Goal: Information Seeking & Learning: Learn about a topic

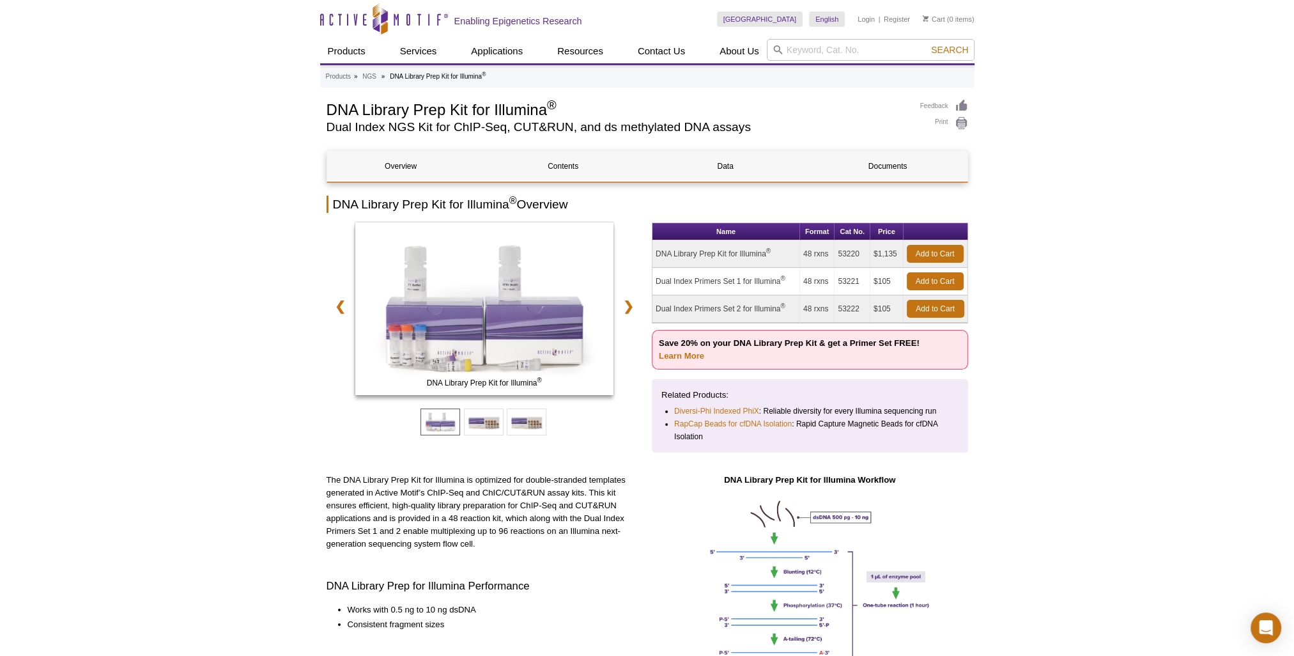
click at [412, 22] on icon "Active Motif Logo" at bounding box center [384, 18] width 128 height 31
click at [348, 15] on icon at bounding box center [380, 20] width 121 height 12
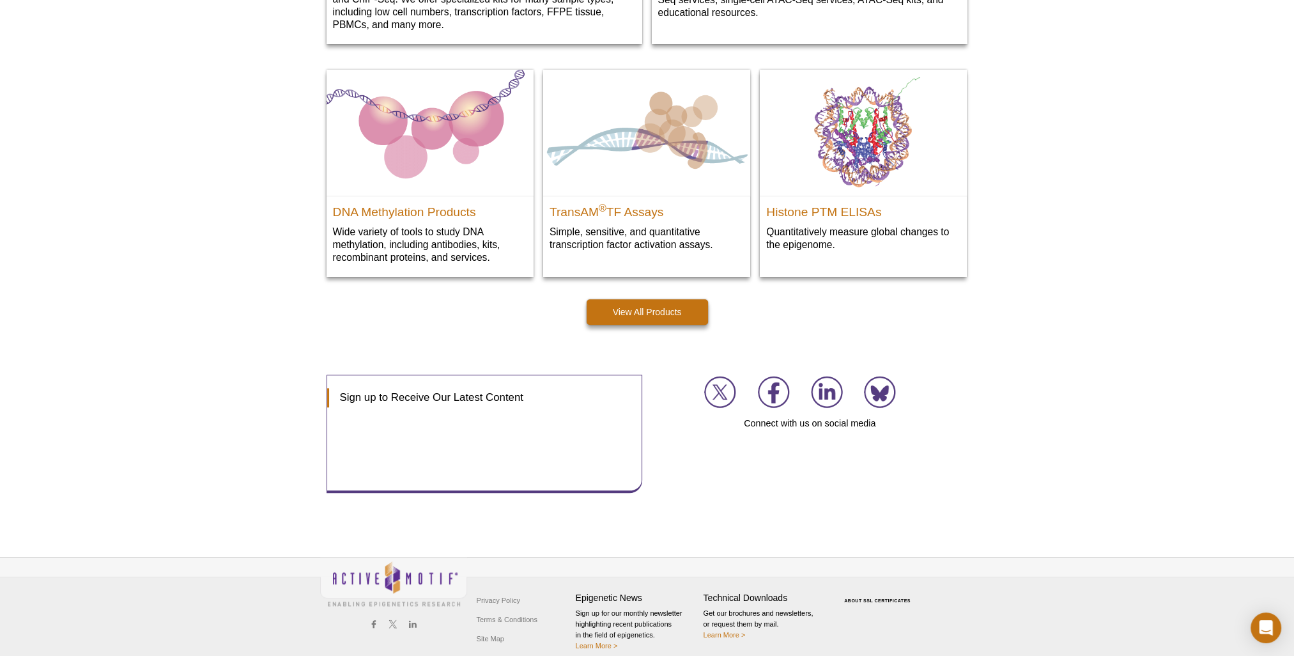
scroll to position [1774, 0]
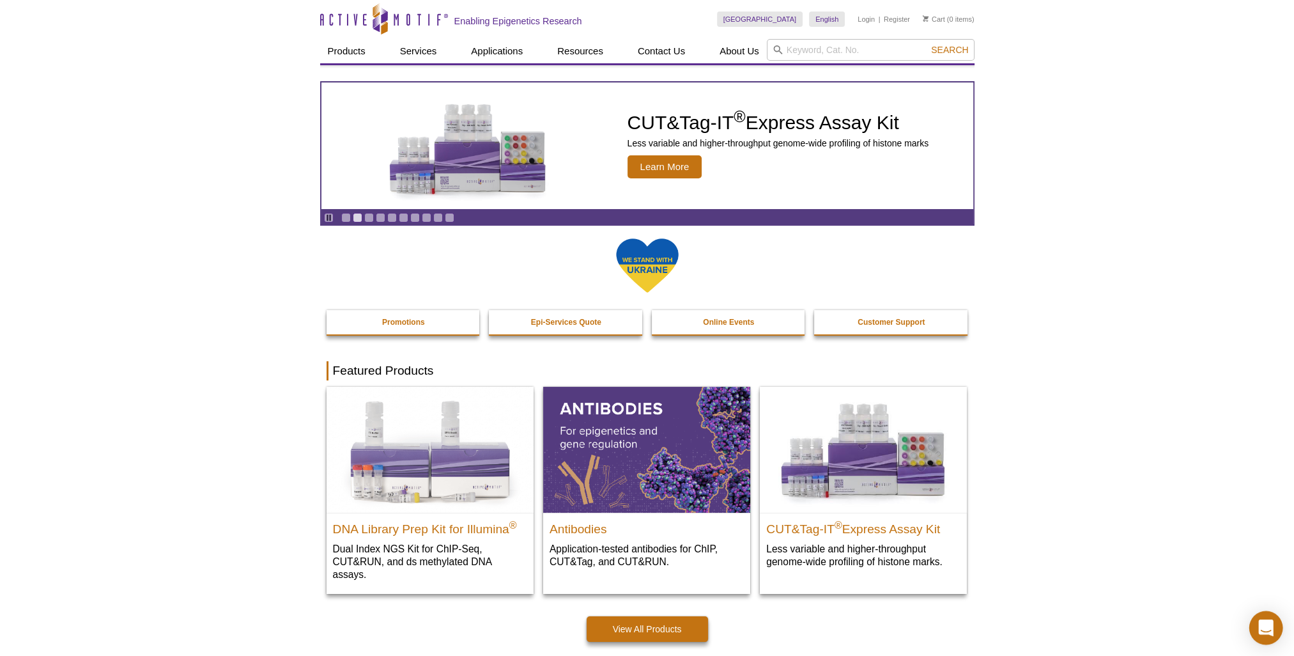
click at [1265, 631] on icon "Open Intercom Messenger" at bounding box center [1266, 627] width 17 height 17
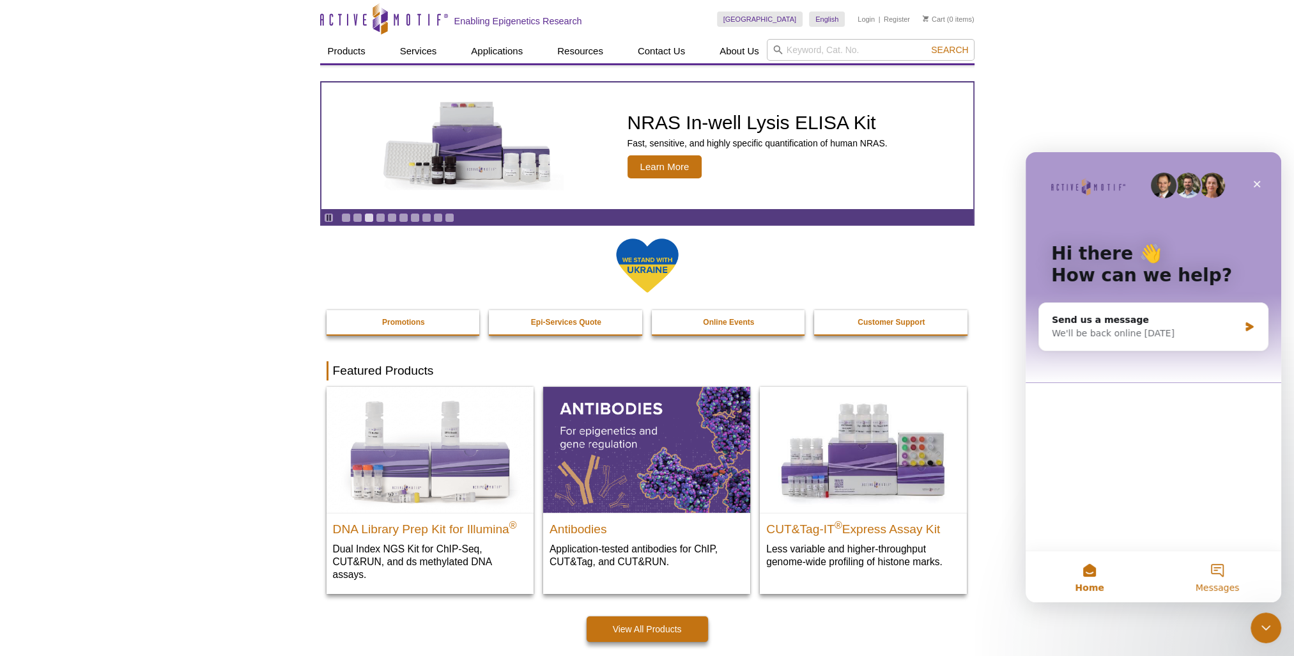
click at [1220, 575] on button "Messages" at bounding box center [1218, 576] width 128 height 51
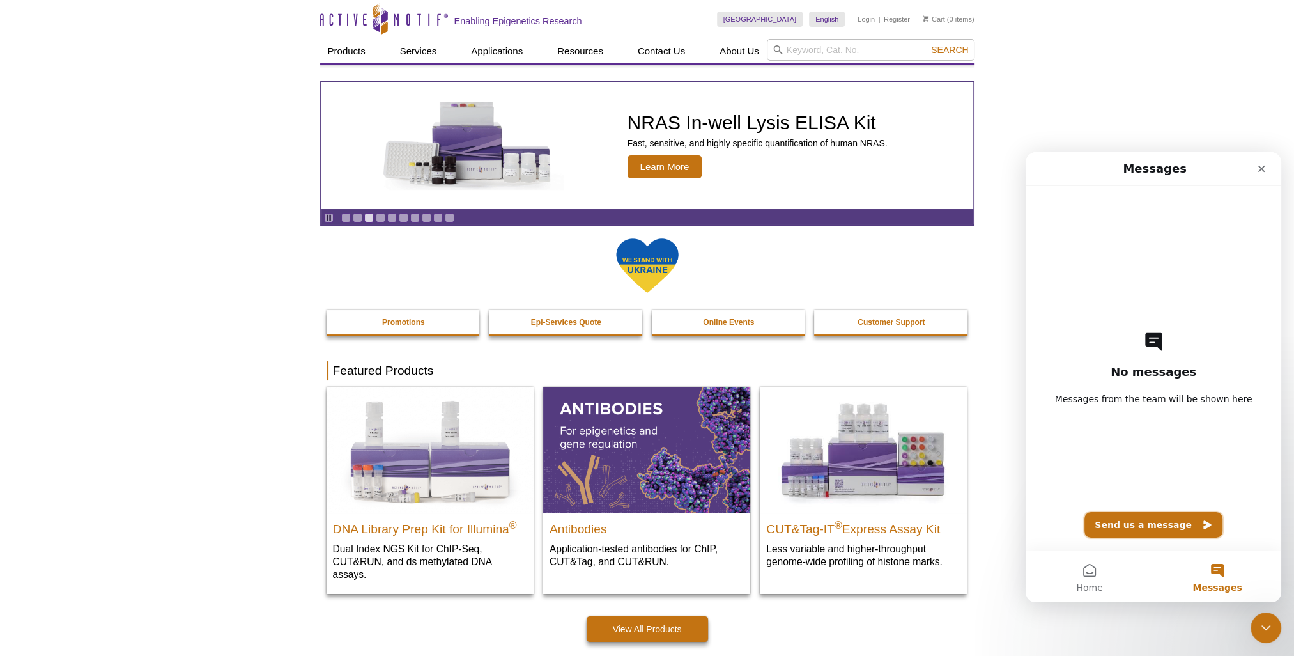
click at [1151, 525] on button "Send us a message" at bounding box center [1154, 525] width 138 height 26
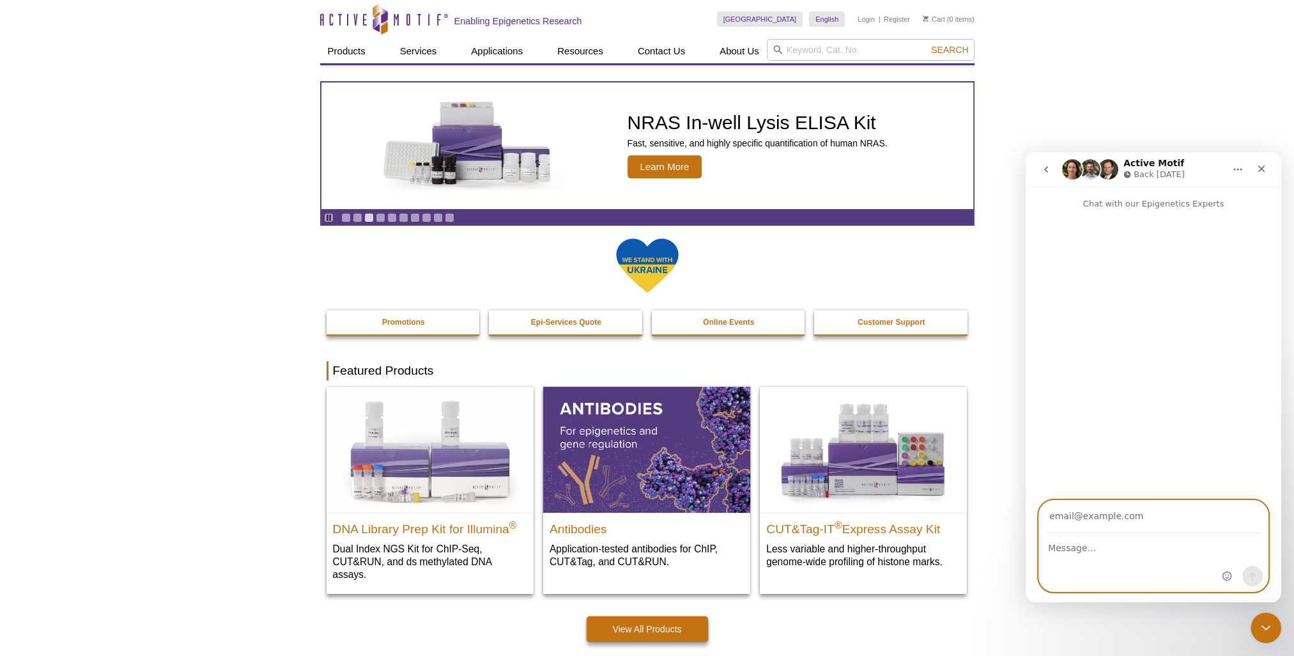
click at [1120, 550] on textarea "Message…" at bounding box center [1153, 545] width 229 height 22
click at [1097, 514] on input "Your email" at bounding box center [1153, 516] width 213 height 33
click at [1105, 547] on textarea "Message…" at bounding box center [1153, 545] width 229 height 22
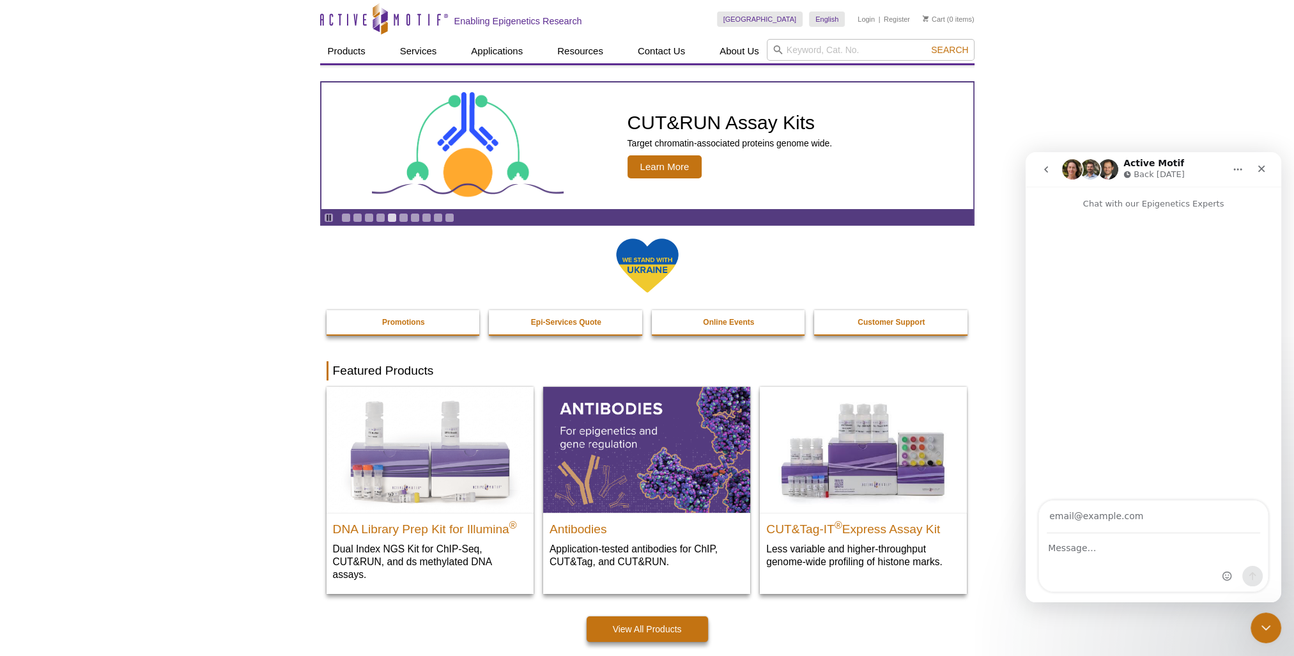
drag, startPoint x: 153, startPoint y: 29, endPoint x: 183, endPoint y: 17, distance: 31.8
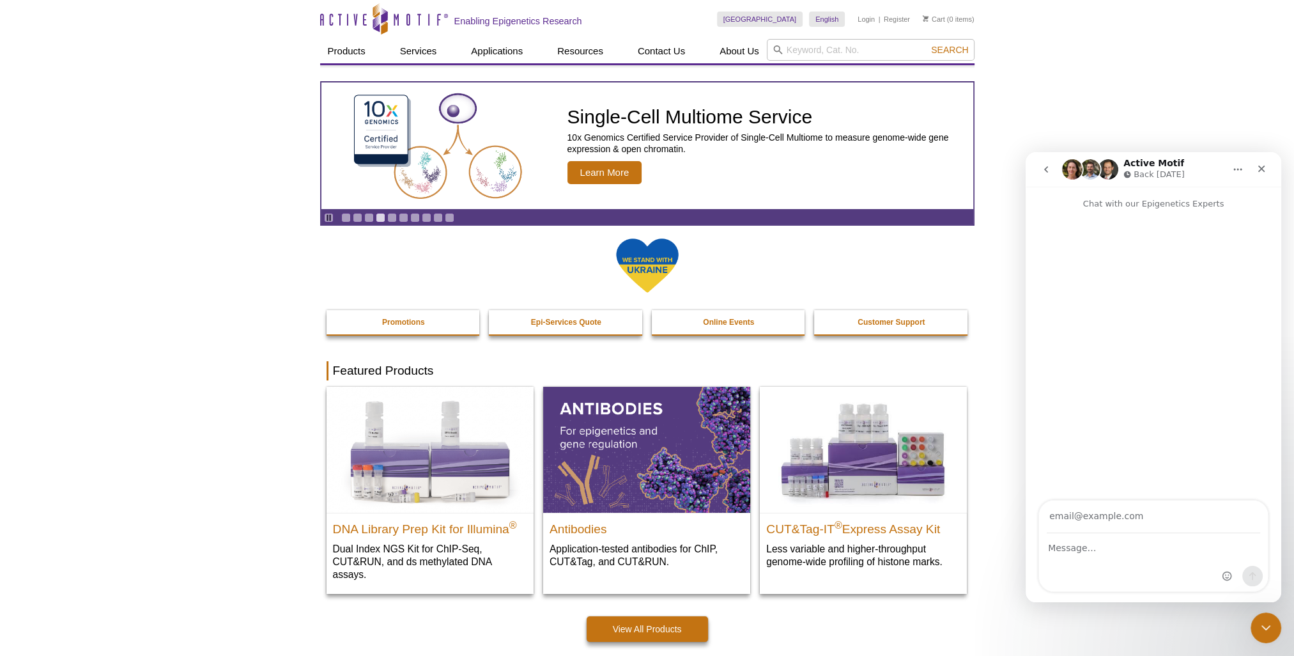
click at [1260, 168] on icon "Close" at bounding box center [1262, 169] width 7 height 7
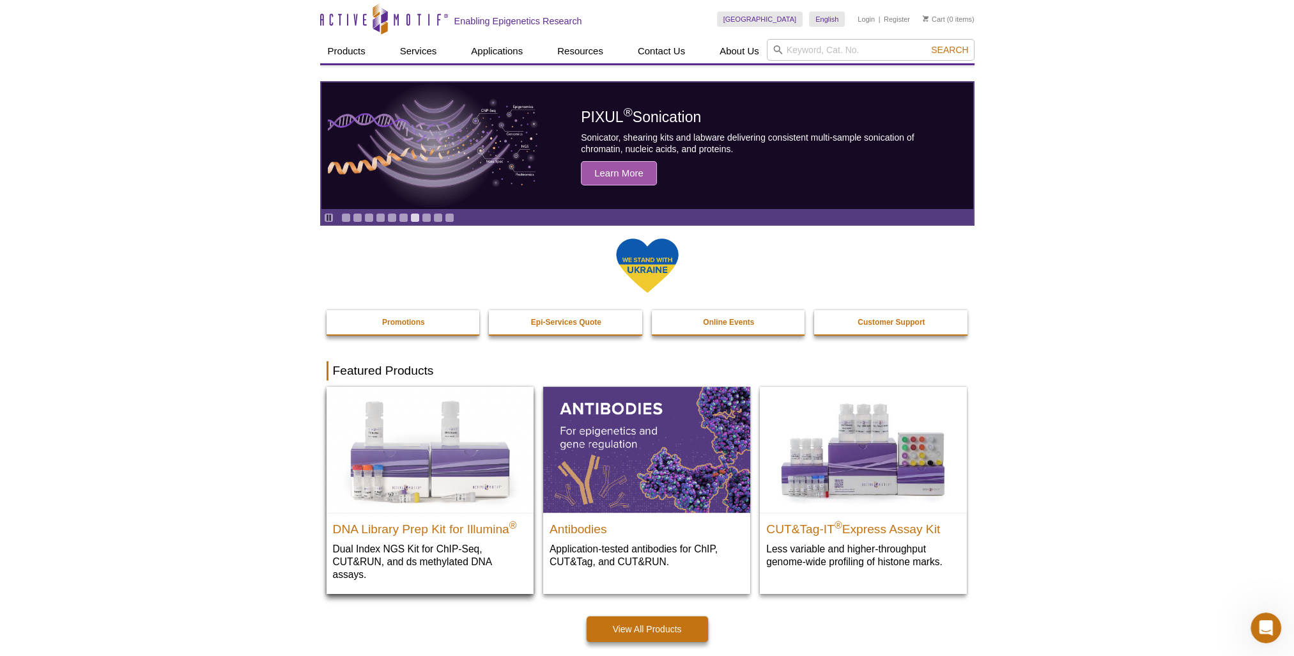
click at [464, 430] on img at bounding box center [430, 449] width 207 height 125
click at [485, 463] on img at bounding box center [430, 449] width 207 height 125
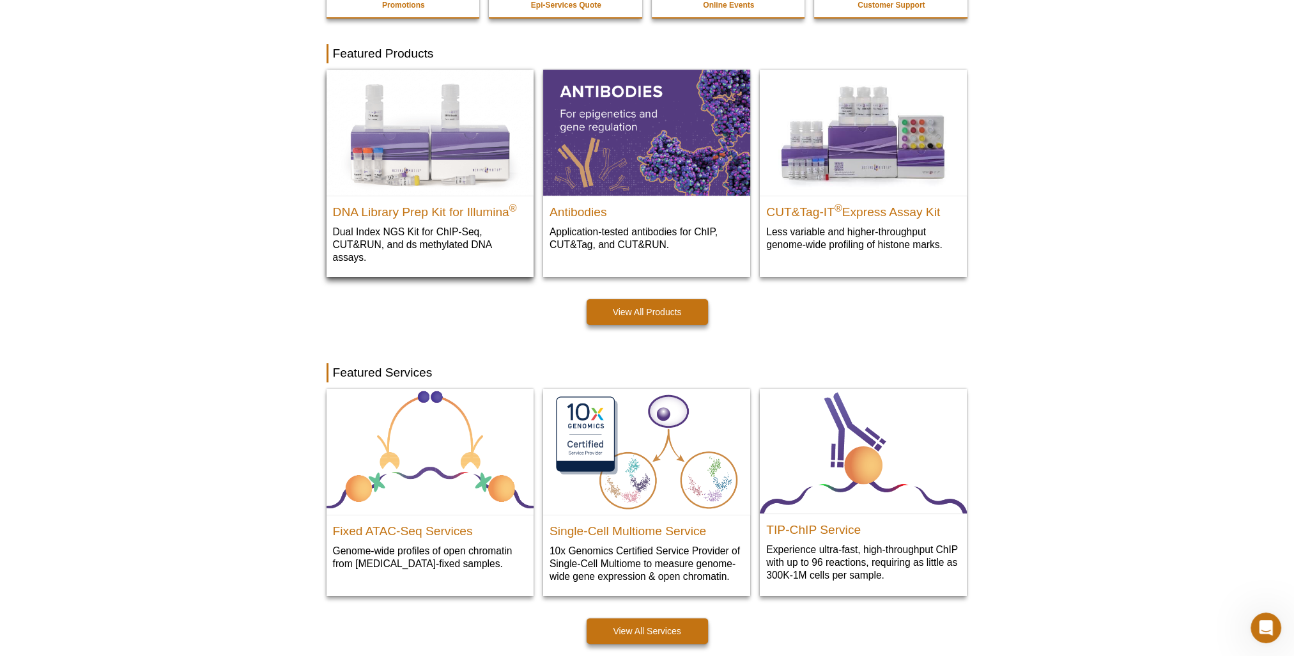
scroll to position [320, 0]
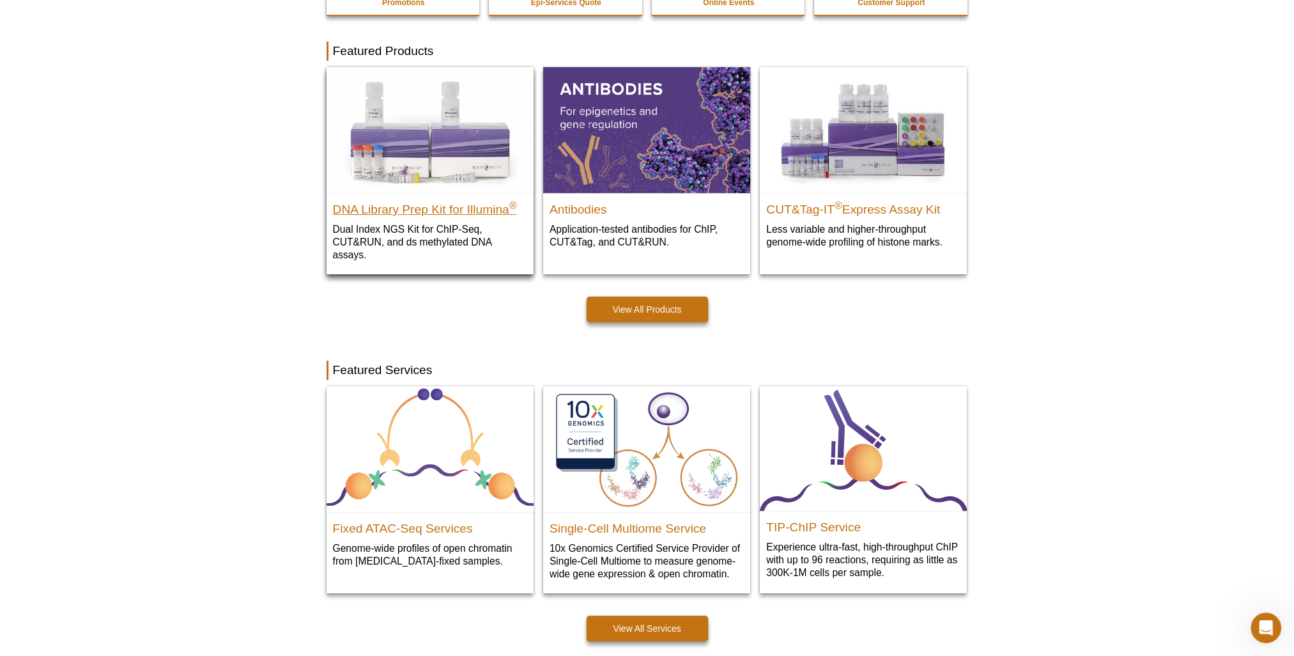
click at [418, 212] on h2 "DNA Library Prep Kit for Illumina ®" at bounding box center [430, 206] width 194 height 19
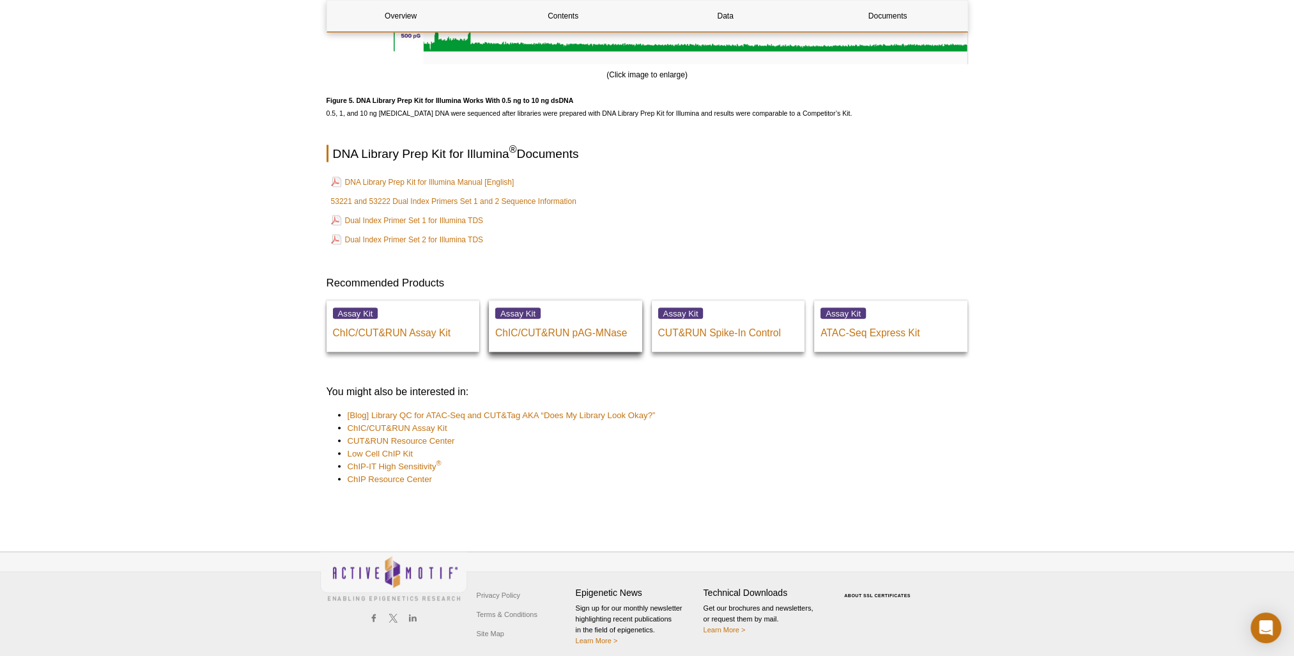
scroll to position [3293, 0]
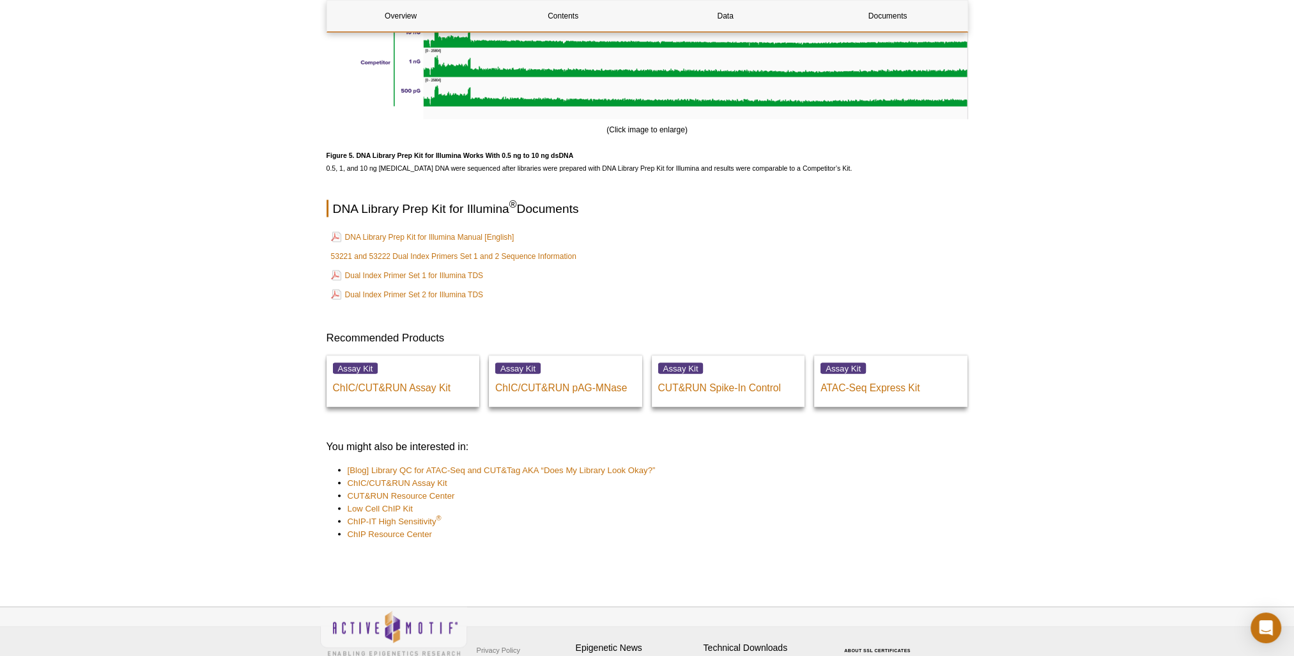
click at [610, 298] on td "Dual Index Primer Set 2 for Illumina TDS" at bounding box center [647, 295] width 639 height 18
drag, startPoint x: 1259, startPoint y: 176, endPoint x: 1181, endPoint y: 187, distance: 78.7
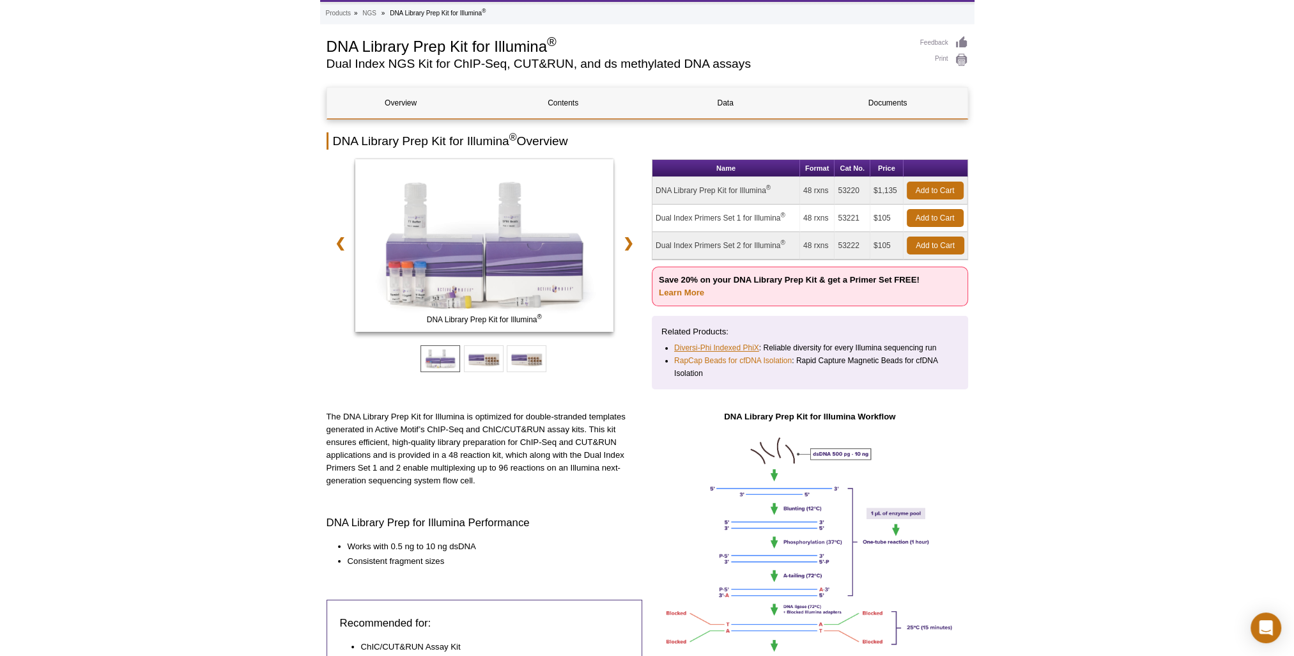
scroll to position [0, 0]
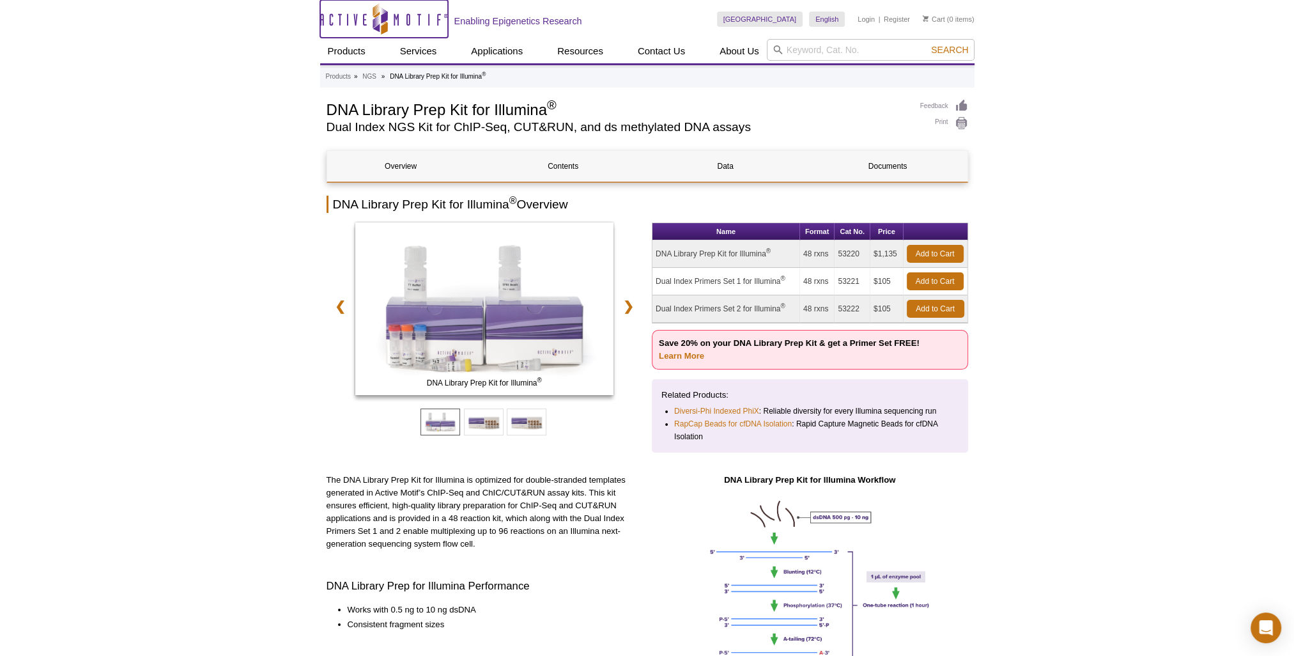
click at [350, 21] on icon "Active Motif Logo" at bounding box center [384, 18] width 128 height 31
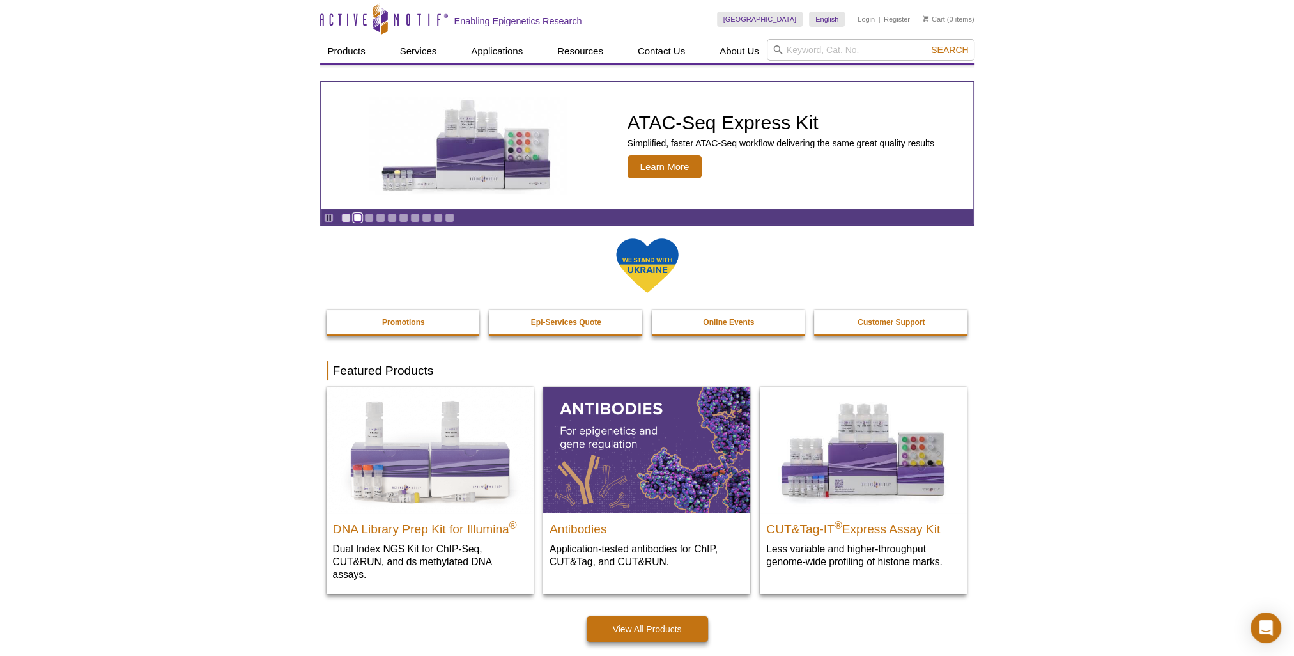
click at [359, 217] on link "Go to slide 2" at bounding box center [358, 218] width 10 height 10
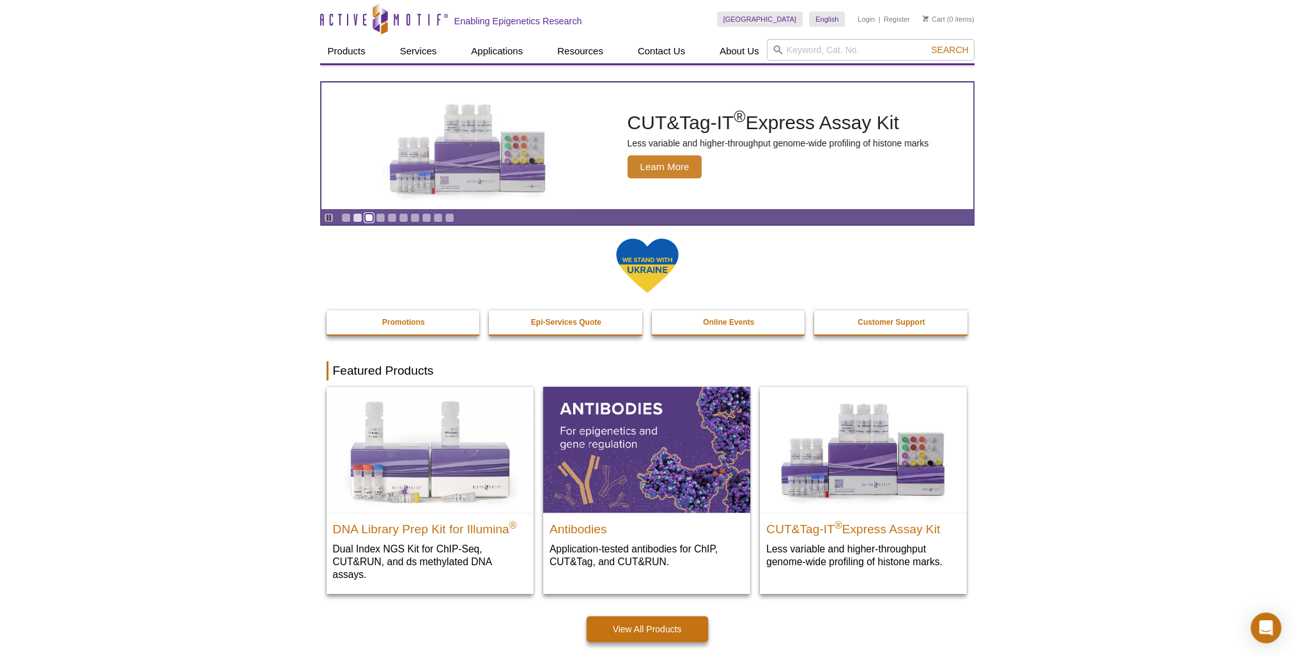
click at [371, 213] on link "Go to slide 3" at bounding box center [369, 218] width 10 height 10
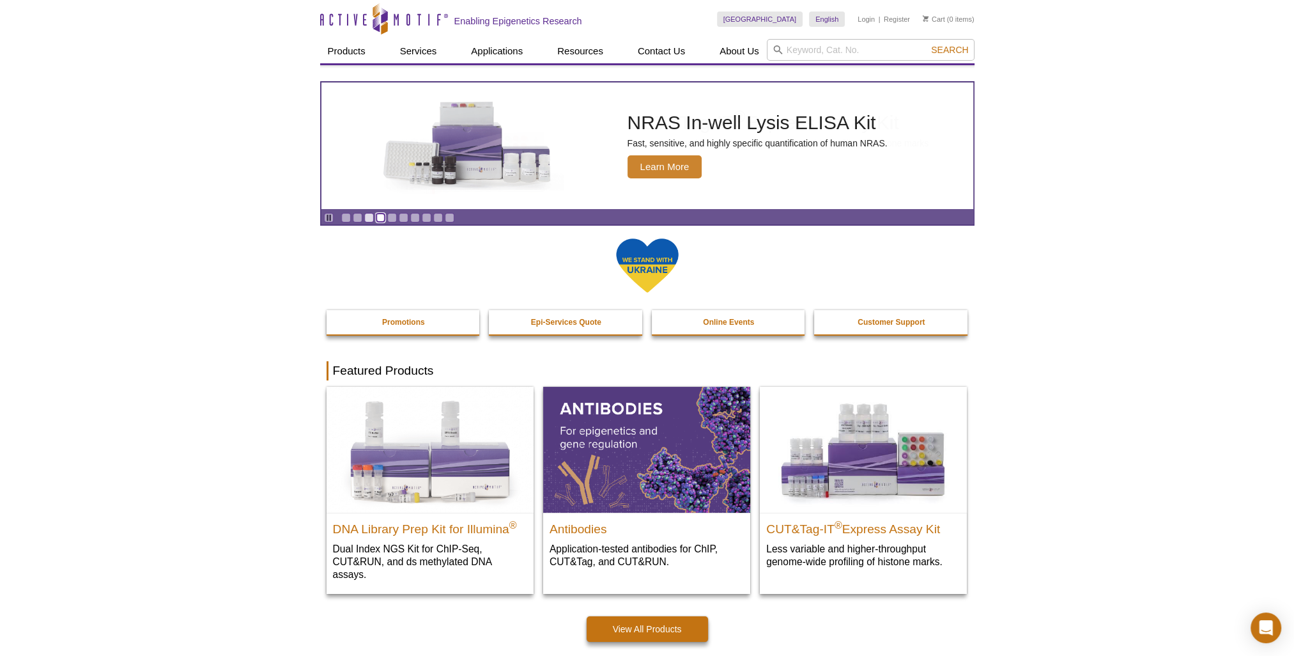
click at [382, 213] on link "Go to slide 4" at bounding box center [381, 218] width 10 height 10
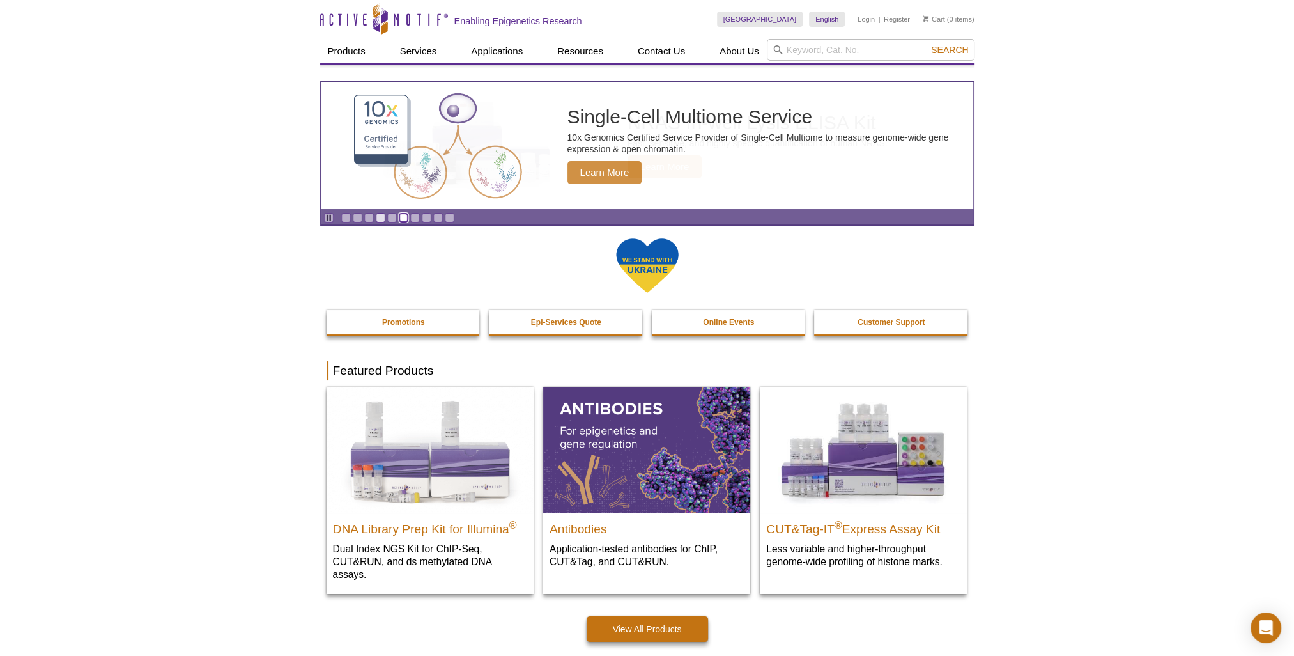
click at [399, 214] on link "Go to slide 6" at bounding box center [404, 218] width 10 height 10
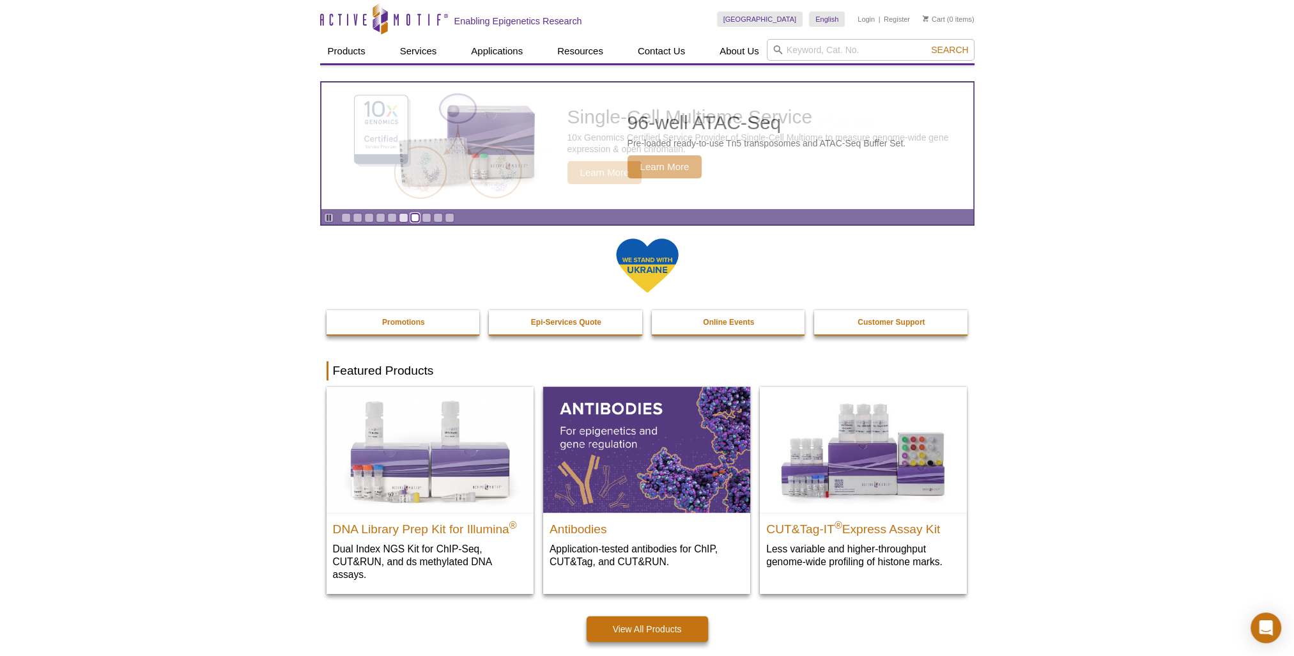
click at [415, 216] on link "Go to slide 7" at bounding box center [415, 218] width 10 height 10
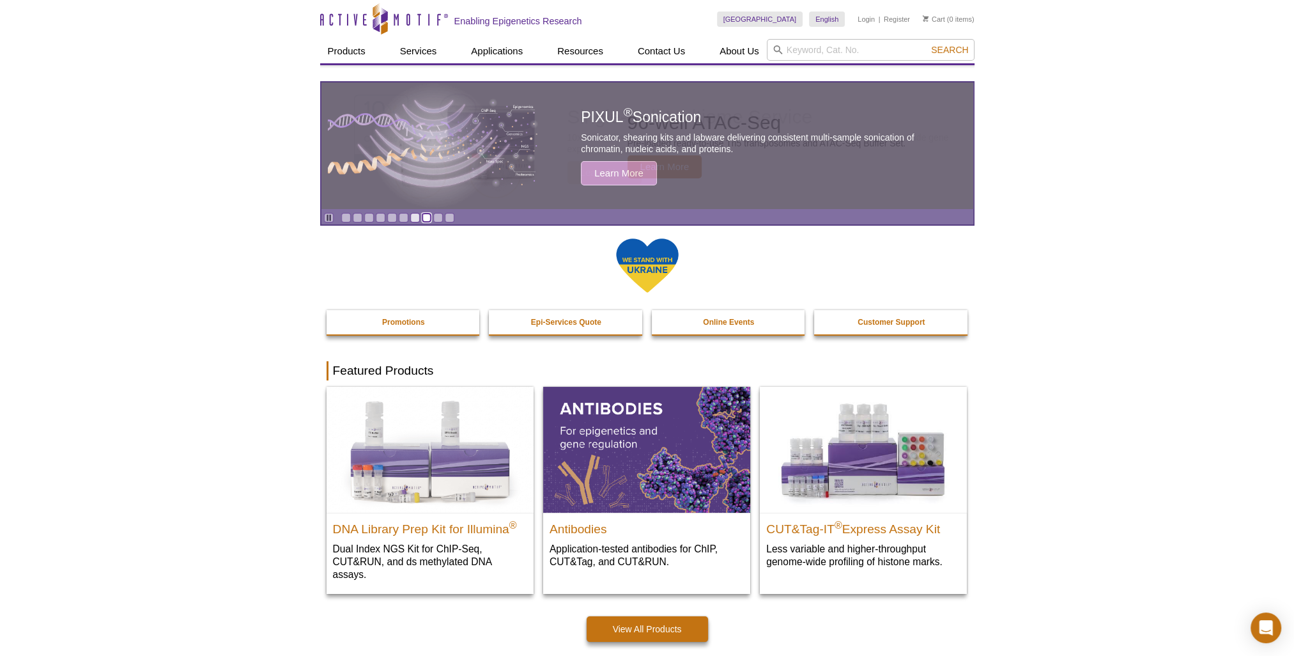
click at [426, 215] on link "Go to slide 8" at bounding box center [427, 218] width 10 height 10
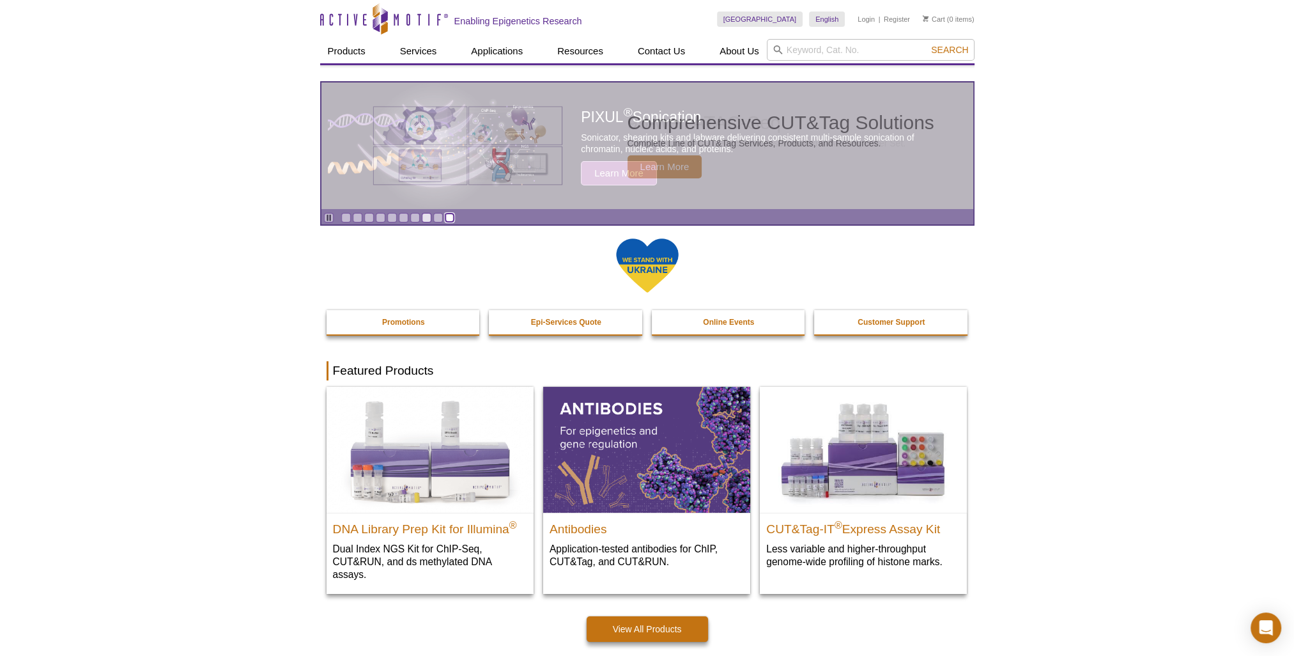
click at [445, 215] on link "Go to slide 10" at bounding box center [450, 218] width 10 height 10
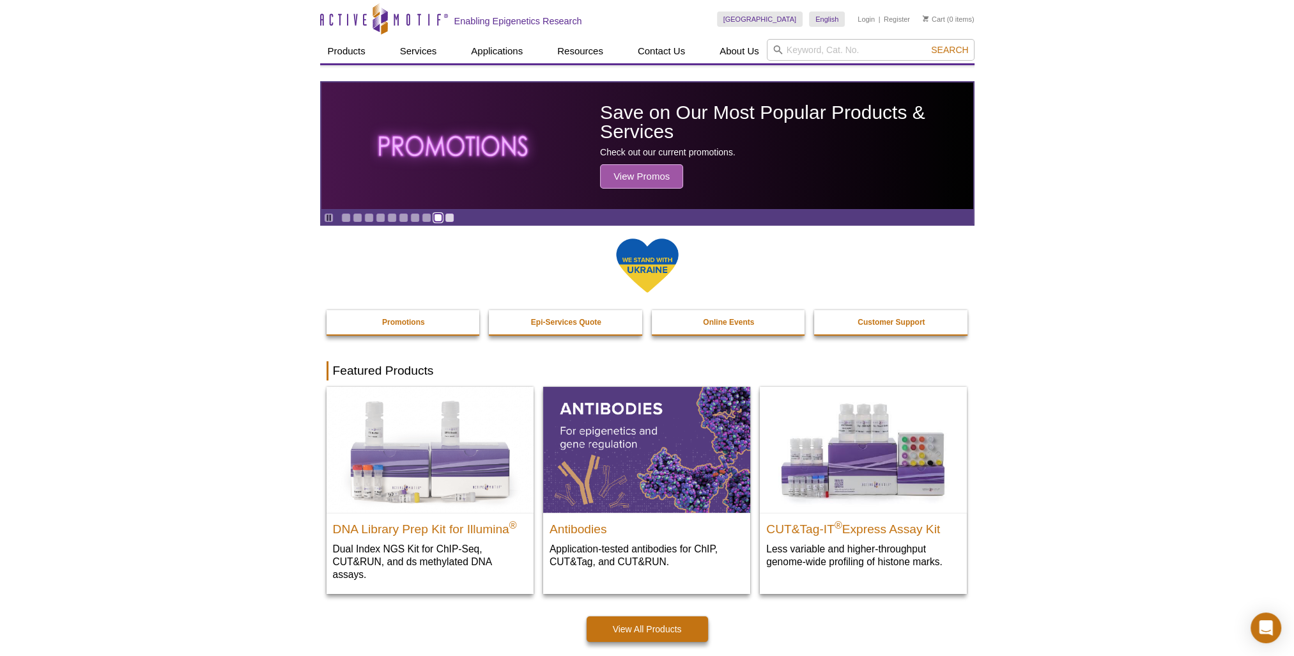
click at [435, 217] on link "Go to slide 9" at bounding box center [438, 218] width 10 height 10
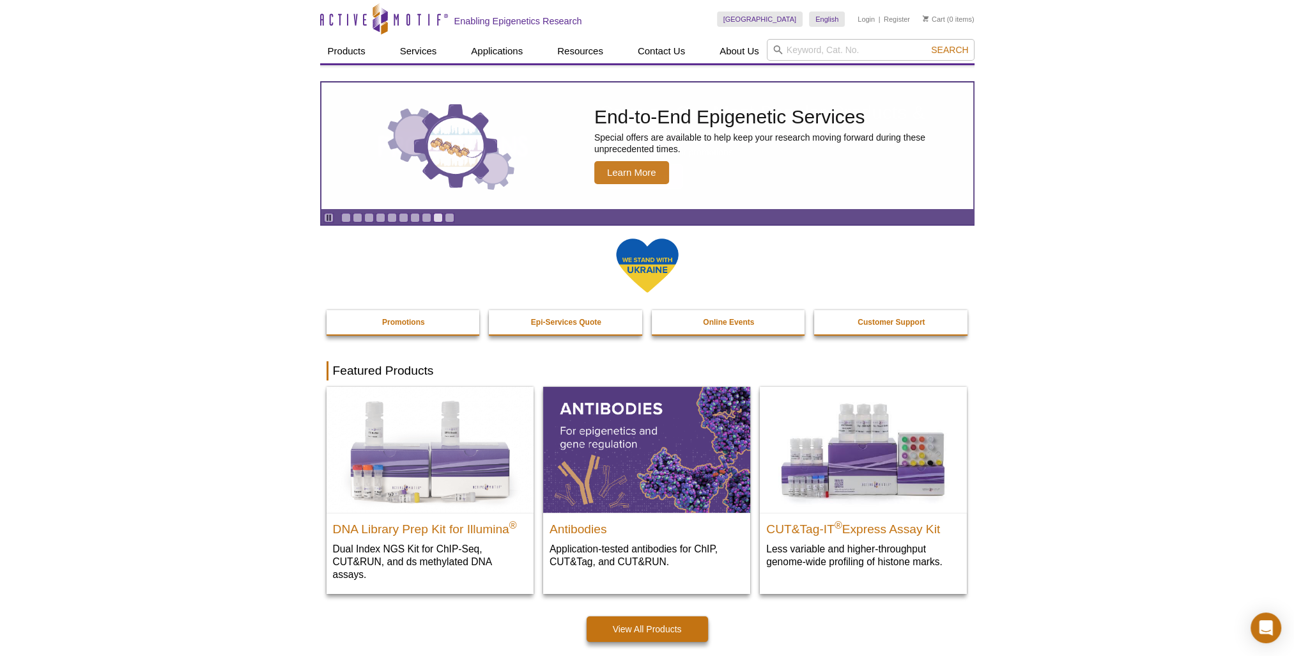
click at [531, 241] on div at bounding box center [648, 273] width 642 height 73
click at [515, 251] on div at bounding box center [648, 273] width 642 height 73
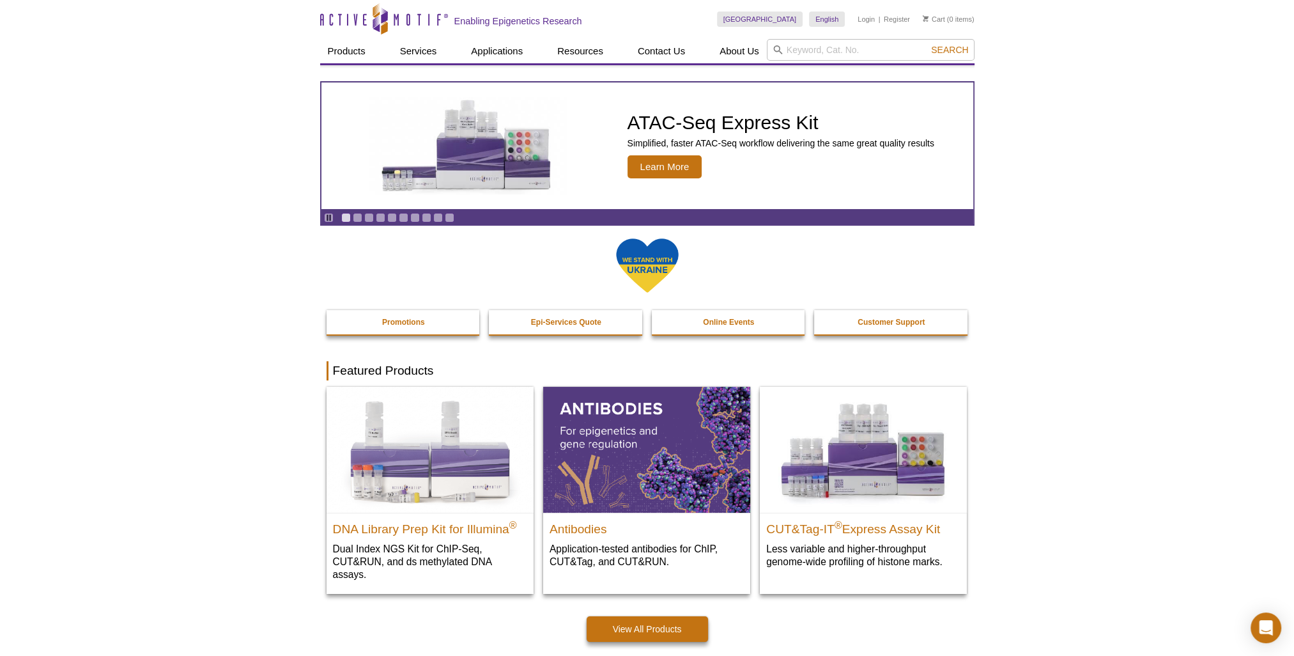
click at [370, 219] on link "Go to slide 3" at bounding box center [369, 218] width 10 height 10
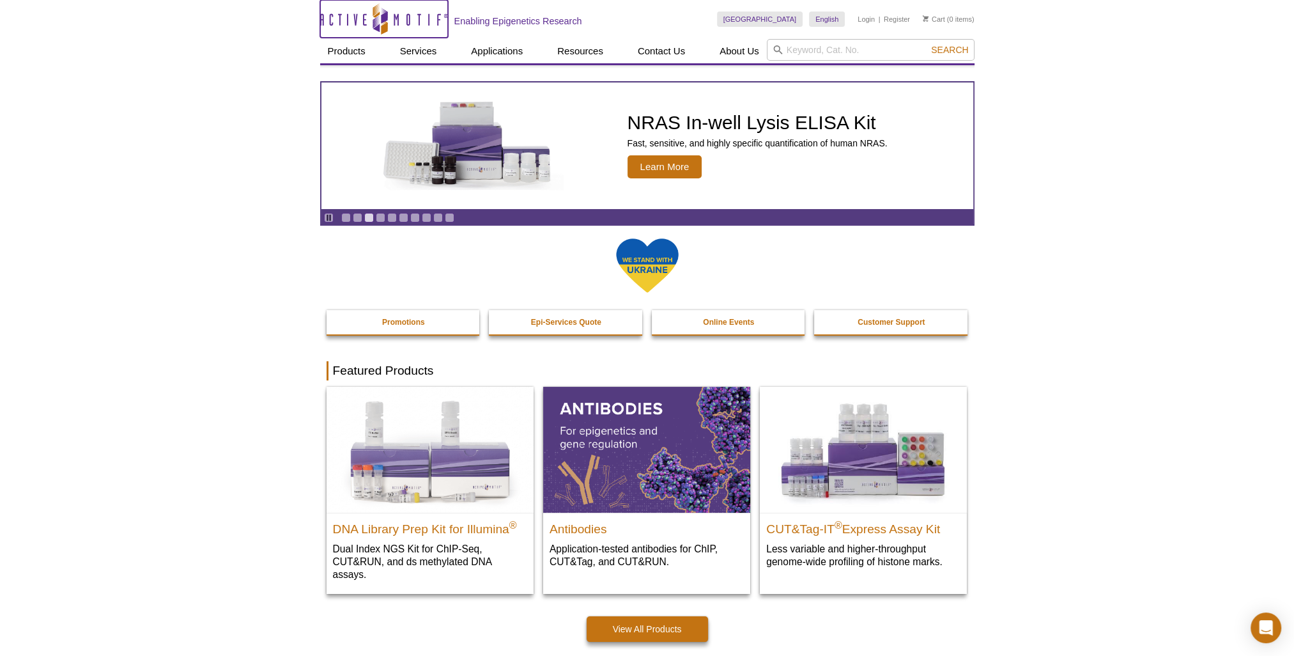
click at [353, 22] on icon "Active Motif Logo" at bounding box center [384, 18] width 128 height 31
